Goal: Transaction & Acquisition: Purchase product/service

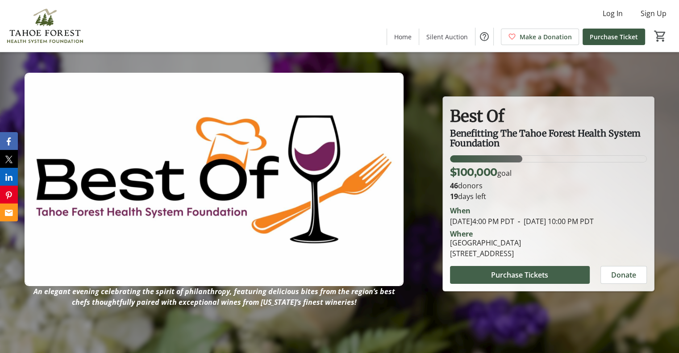
click at [522, 277] on span "Purchase Tickets" at bounding box center [519, 275] width 57 height 11
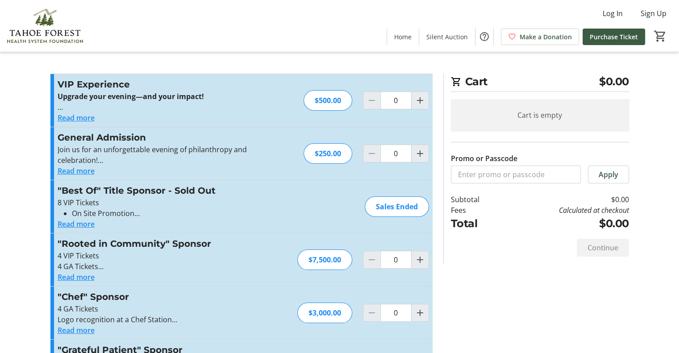
click at [79, 119] on button "Read more" at bounding box center [76, 118] width 37 height 11
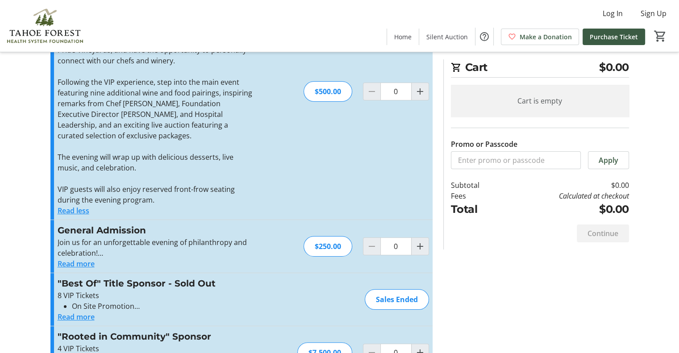
scroll to position [113, 0]
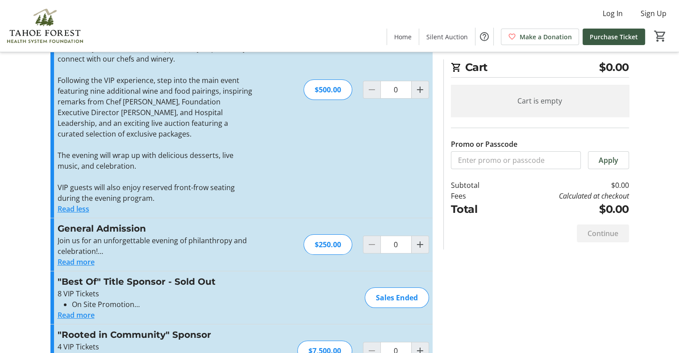
click at [78, 264] on button "Read more" at bounding box center [76, 262] width 37 height 11
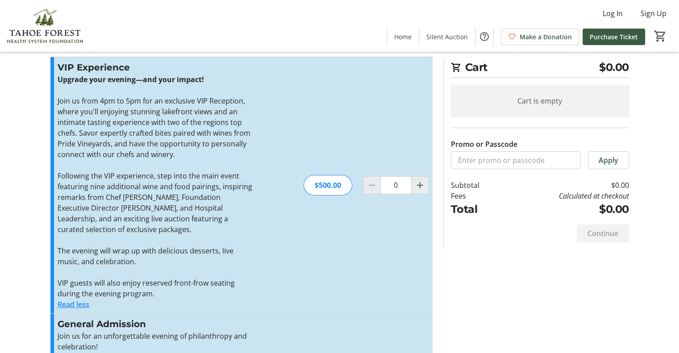
scroll to position [0, 0]
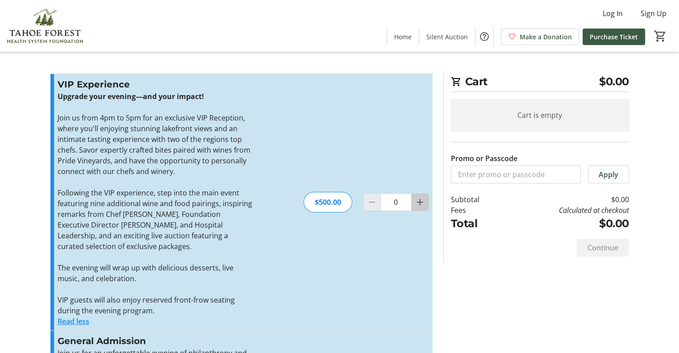
click at [422, 202] on mat-icon "Increment by one" at bounding box center [420, 202] width 11 height 11
type input "2"
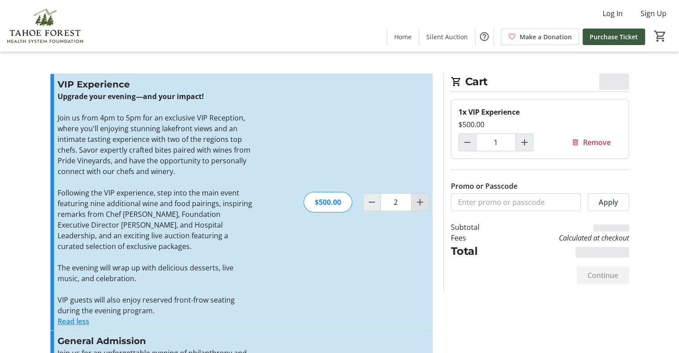
type input "2"
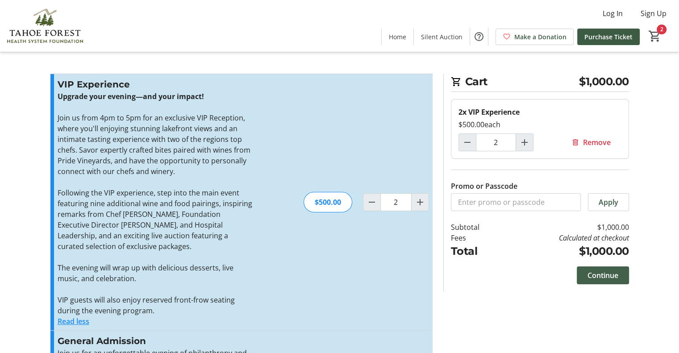
click at [604, 275] on span "Continue" at bounding box center [603, 275] width 31 height 11
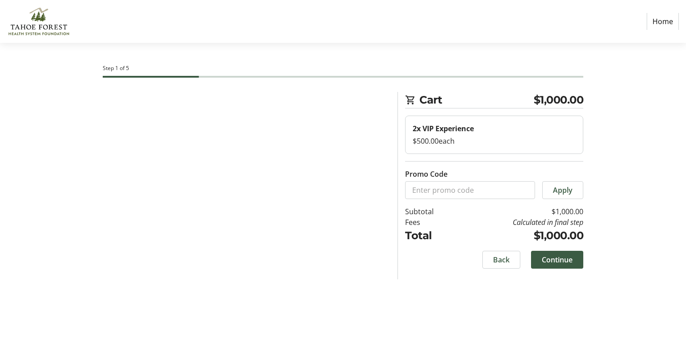
select select "US"
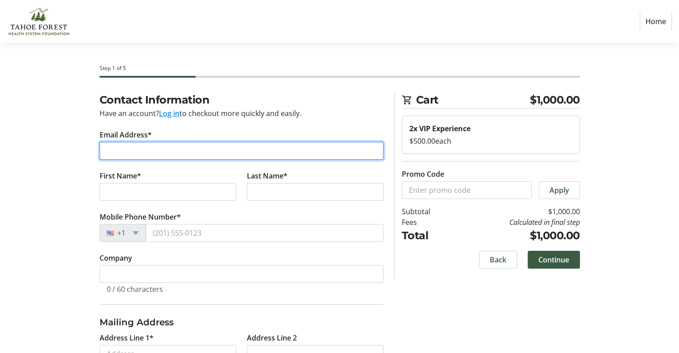
click at [175, 152] on input "Email Address*" at bounding box center [242, 151] width 284 height 18
click at [175, 151] on input "Email Address*" at bounding box center [242, 151] width 284 height 18
type input "[EMAIL_ADDRESS][DOMAIN_NAME]"
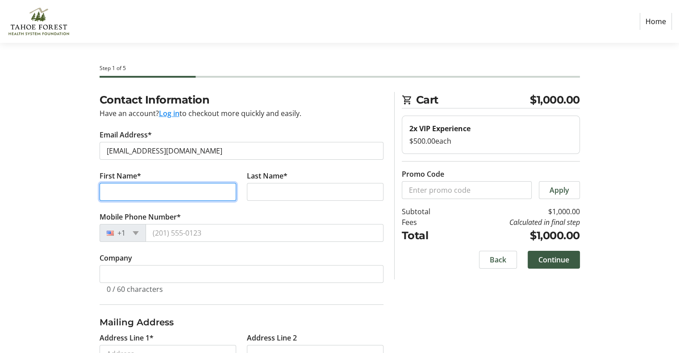
click at [172, 191] on input "First Name*" at bounding box center [168, 192] width 137 height 18
type input "[PERSON_NAME]"
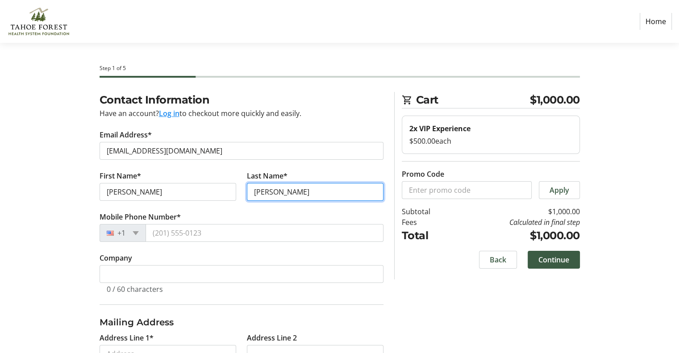
type input "[PERSON_NAME]"
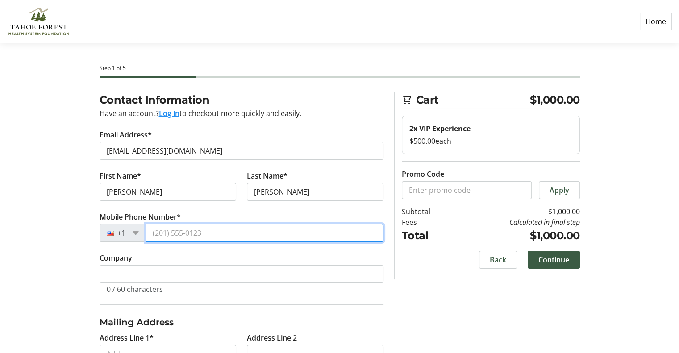
click at [170, 231] on input "Mobile Phone Number*" at bounding box center [265, 233] width 238 height 18
type input "[PHONE_NUMBER]"
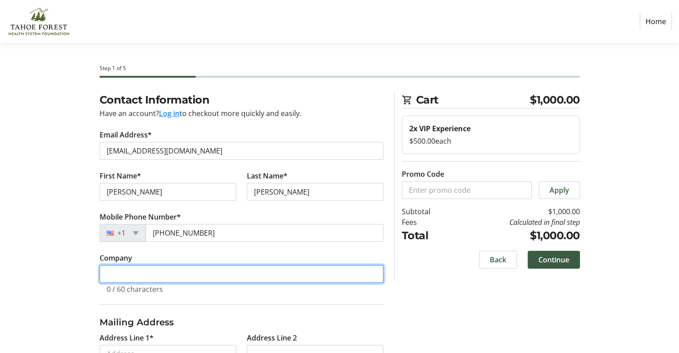
click at [151, 273] on input "Company" at bounding box center [242, 274] width 284 height 18
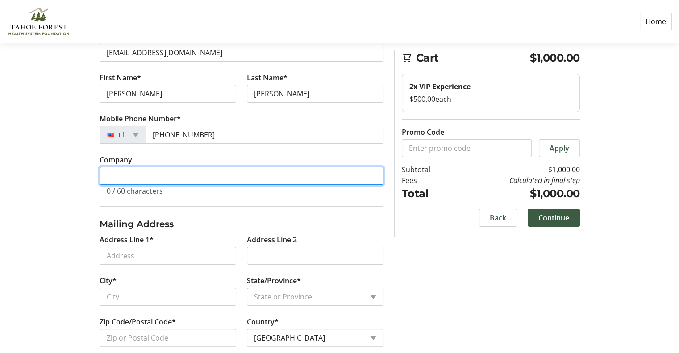
scroll to position [112, 0]
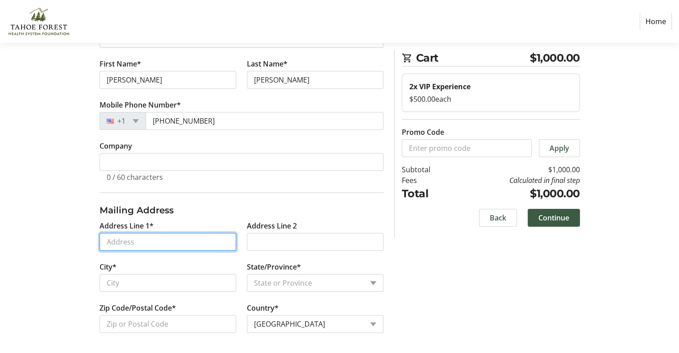
click at [132, 242] on input "Address Line 1*" at bounding box center [168, 242] width 137 height 18
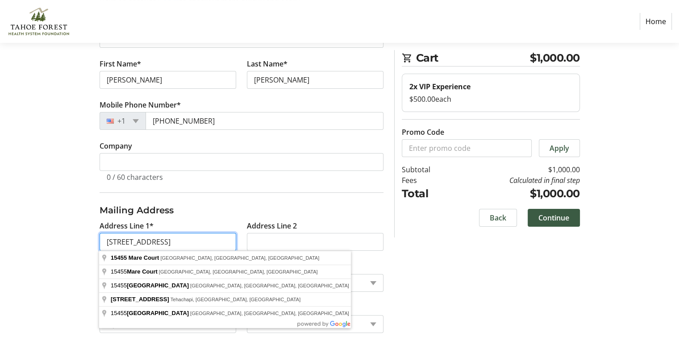
type input "[STREET_ADDRESS]"
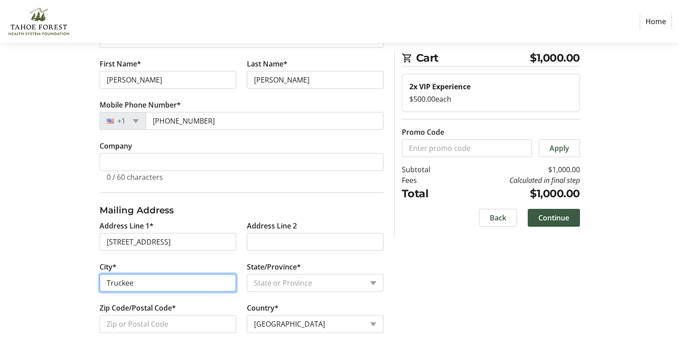
type input "Truckee"
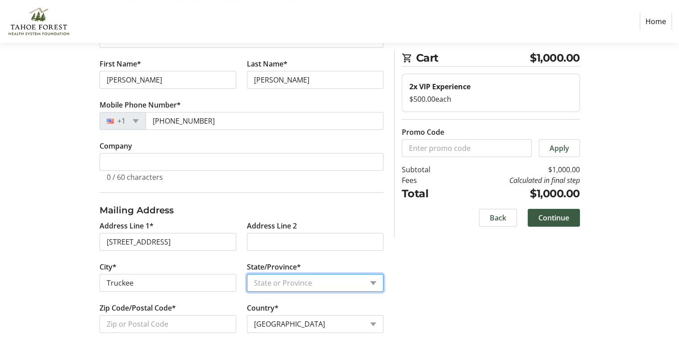
select select "CA"
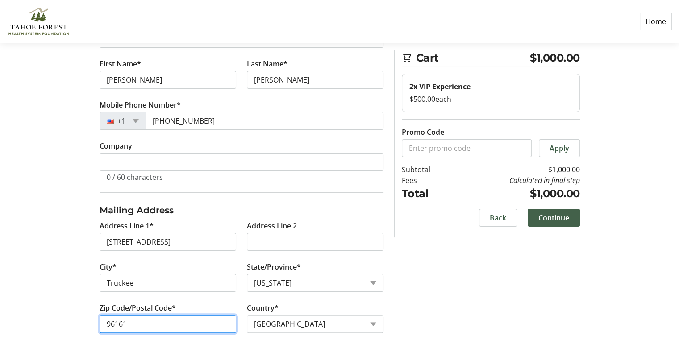
type input "96161"
click at [556, 217] on span "Continue" at bounding box center [554, 218] width 31 height 11
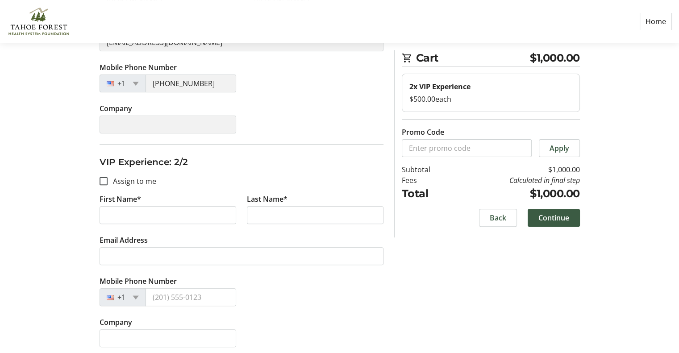
scroll to position [246, 0]
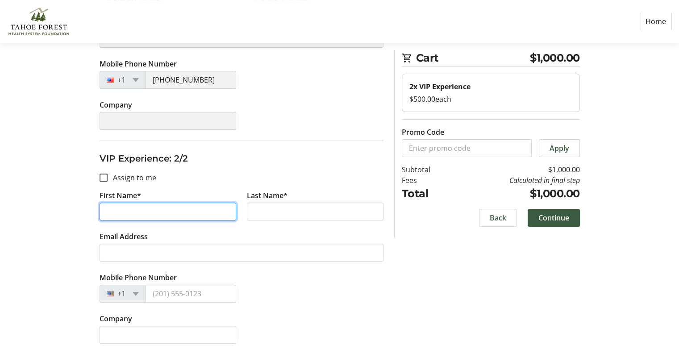
click at [114, 214] on input "First Name*" at bounding box center [168, 212] width 137 height 18
type input "[PERSON_NAME]"
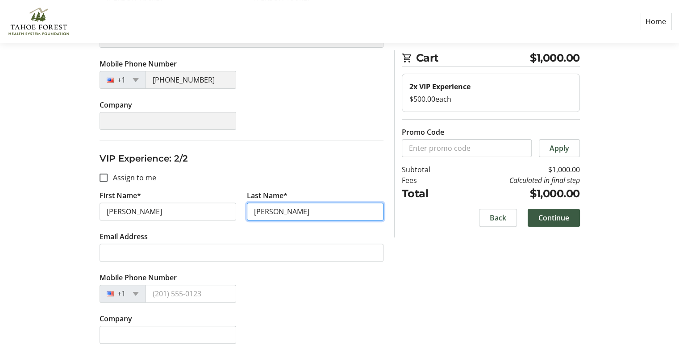
type input "[PERSON_NAME]"
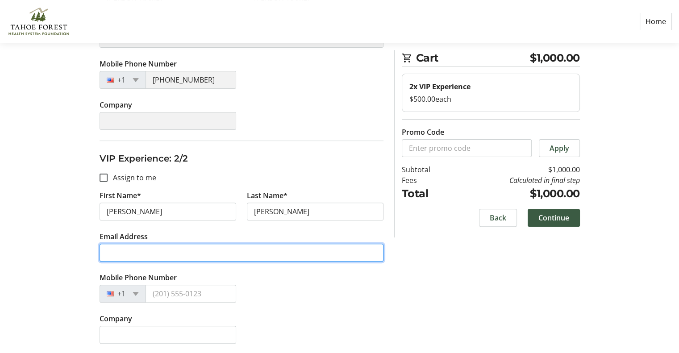
click at [118, 255] on input "Email Address" at bounding box center [242, 253] width 284 height 18
type input "[EMAIL_ADDRESS][DOMAIN_NAME]"
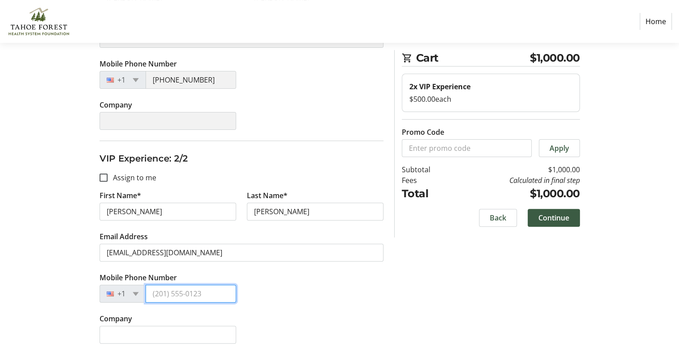
click at [166, 294] on input "Mobile Phone Number" at bounding box center [191, 294] width 91 height 18
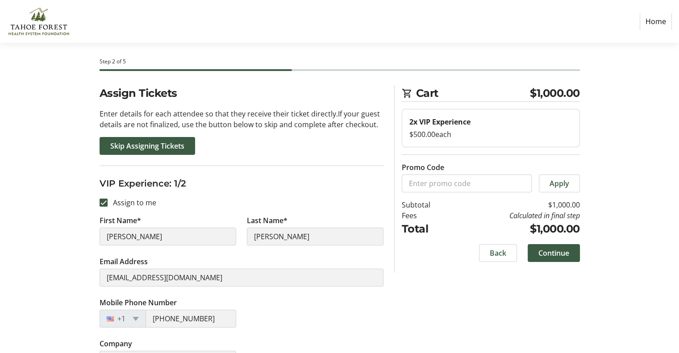
scroll to position [0, 0]
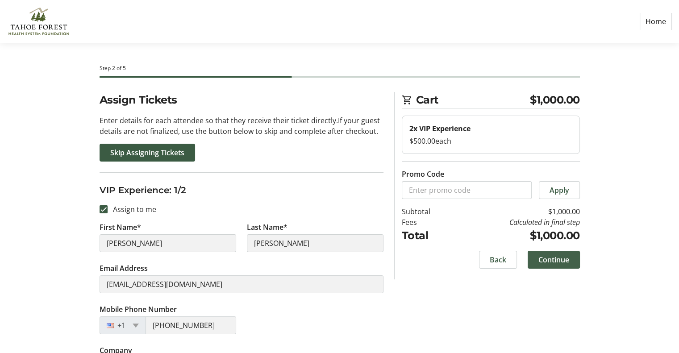
type input "[PHONE_NUMBER]"
click at [558, 259] on span "Continue" at bounding box center [554, 260] width 31 height 11
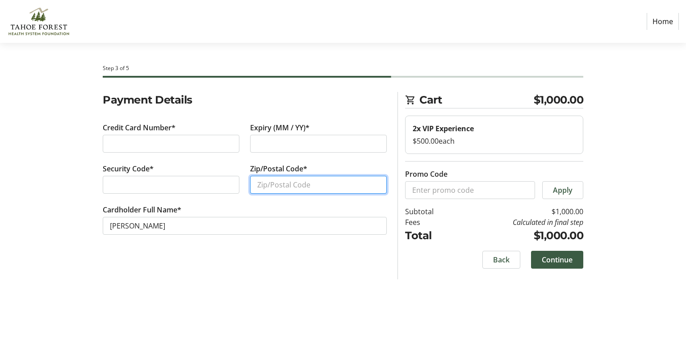
click at [271, 186] on input "Zip/Postal Code*" at bounding box center [318, 185] width 137 height 18
type input "96161"
click at [553, 259] on span "Continue" at bounding box center [557, 260] width 31 height 11
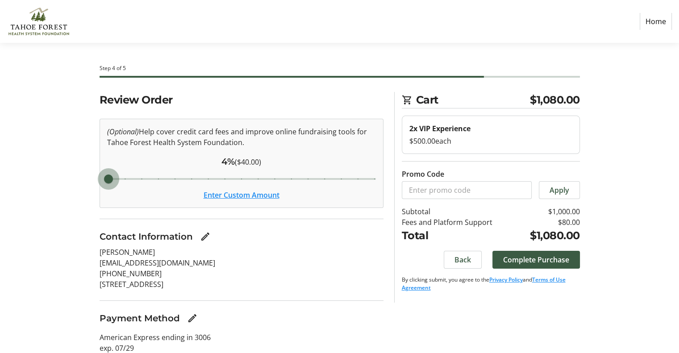
drag, startPoint x: 174, startPoint y: 178, endPoint x: 115, endPoint y: 183, distance: 59.2
type input "4"
click at [115, 183] on input "Cover fees percentage" at bounding box center [242, 179] width 288 height 20
drag, startPoint x: 104, startPoint y: 179, endPoint x: 71, endPoint y: 180, distance: 33.5
click at [98, 180] on input "Cover fees percentage" at bounding box center [242, 179] width 288 height 20
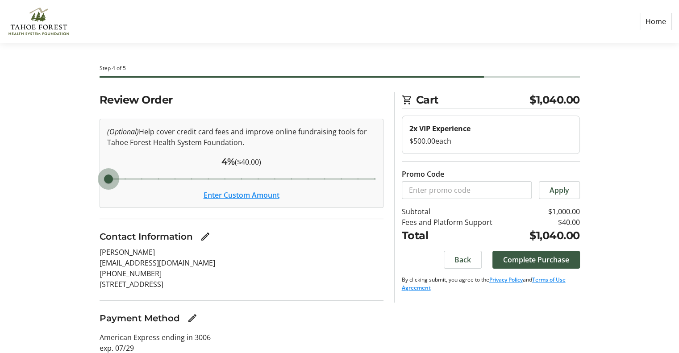
drag, startPoint x: 110, startPoint y: 178, endPoint x: 52, endPoint y: 180, distance: 58.6
click at [98, 180] on input "Cover fees percentage" at bounding box center [242, 179] width 288 height 20
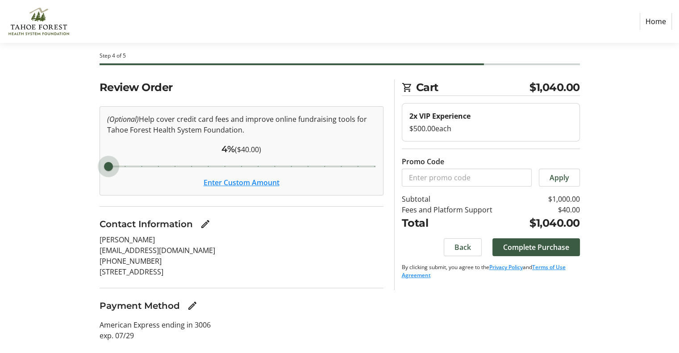
scroll to position [32, 0]
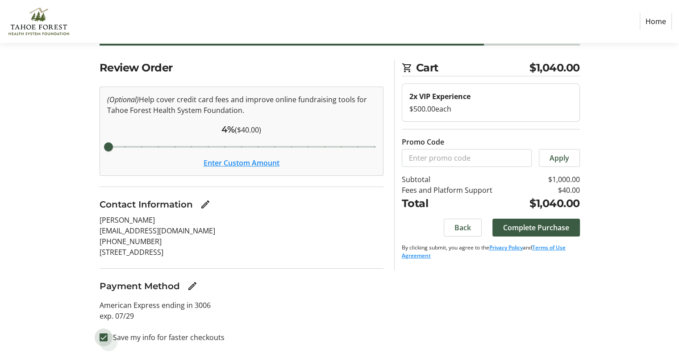
click at [102, 336] on input "Save my info for faster checkouts" at bounding box center [104, 338] width 8 height 8
checkbox input "false"
click at [531, 227] on span "Complete Purchase" at bounding box center [536, 228] width 66 height 11
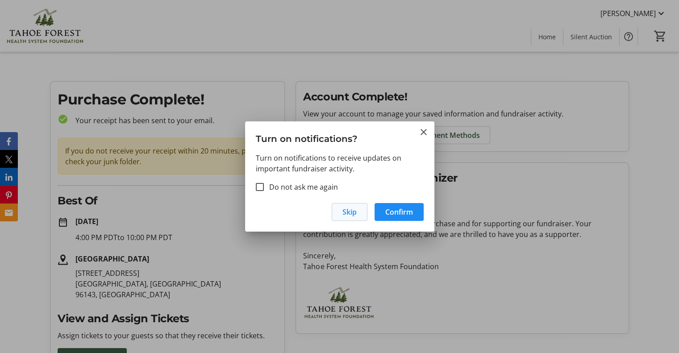
click at [347, 216] on span "Skip" at bounding box center [350, 212] width 14 height 11
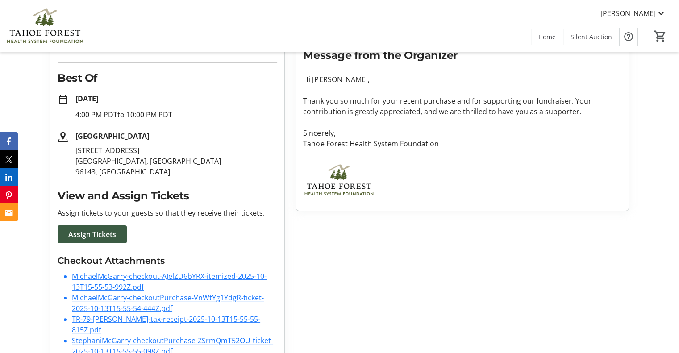
scroll to position [148, 0]
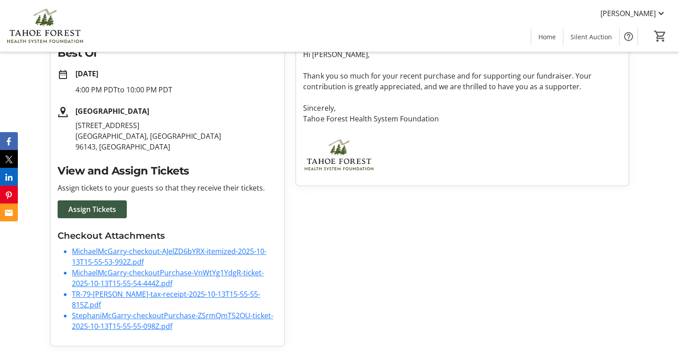
click at [156, 294] on link "TR-79-[PERSON_NAME]-tax-receipt-2025-10-13T15-55-55-815Z.pdf" at bounding box center [166, 299] width 189 height 21
click at [471, 253] on div "Account Complete! View your account to manage your saved information and fundra…" at bounding box center [462, 139] width 344 height 413
